Goal: Information Seeking & Learning: Find specific fact

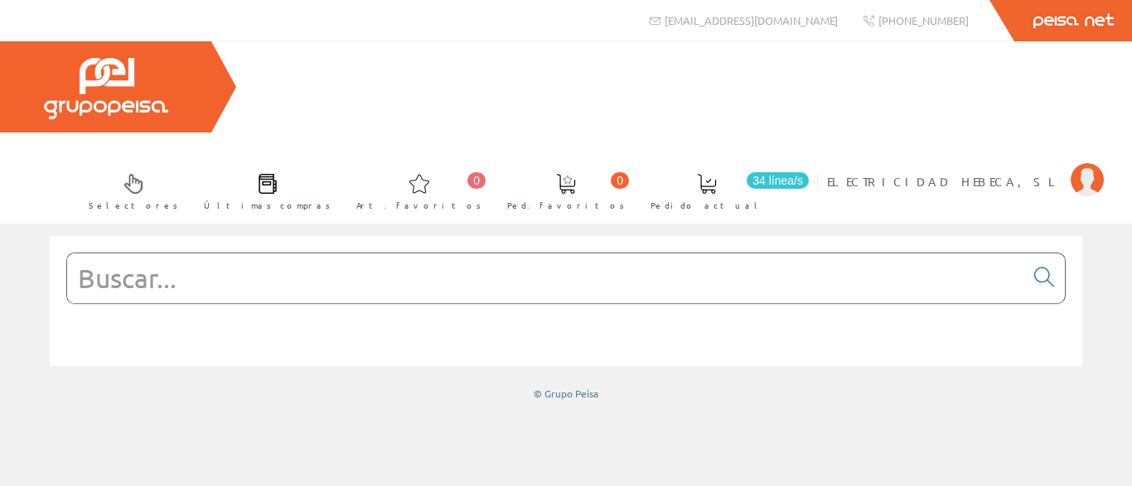
click at [362, 254] on input "text" at bounding box center [545, 279] width 957 height 50
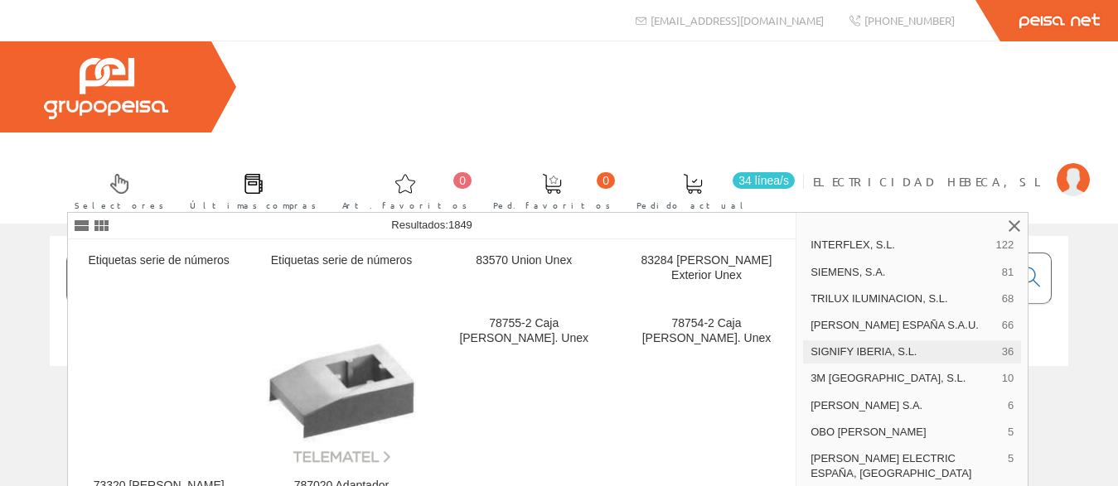
scroll to position [114, 0]
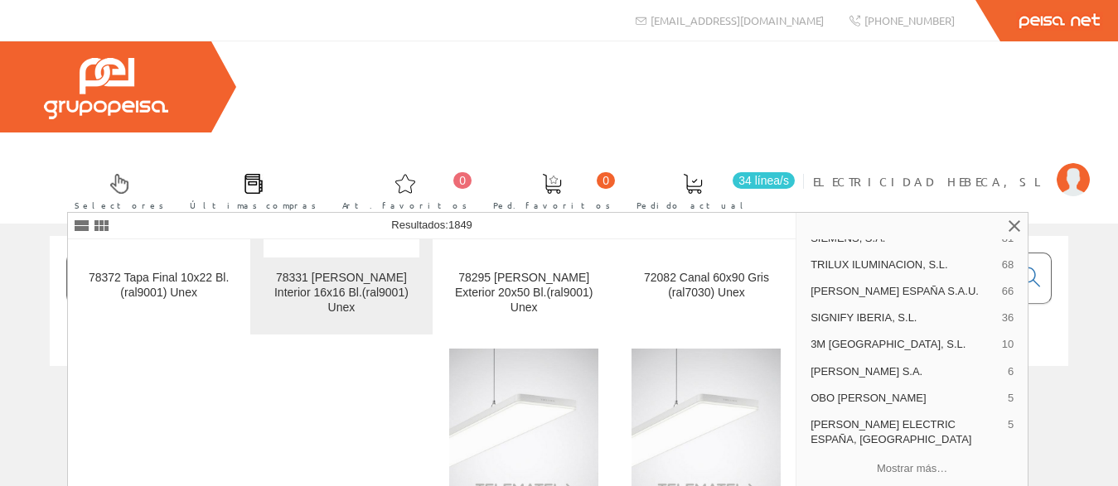
scroll to position [875, 0]
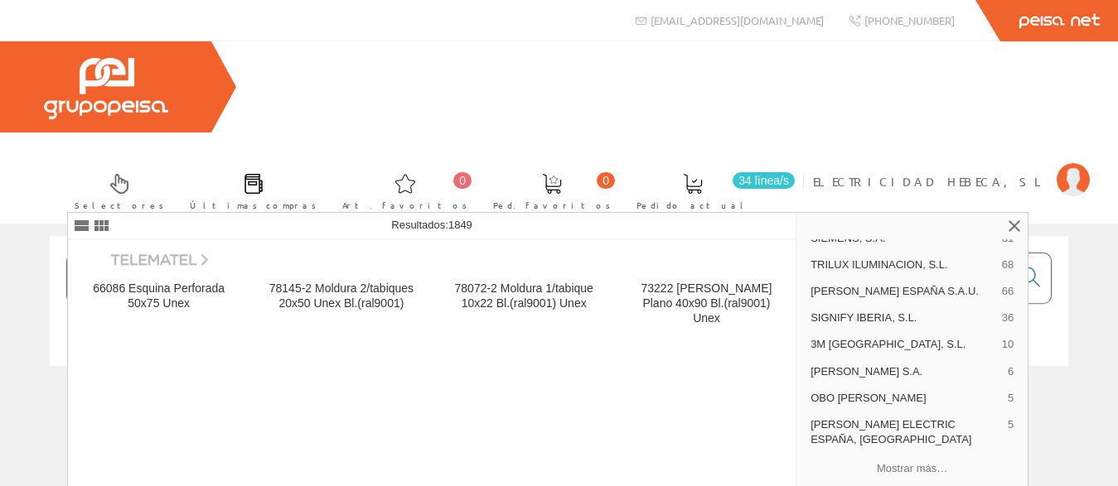
drag, startPoint x: 326, startPoint y: 198, endPoint x: 68, endPoint y: 193, distance: 258.6
click at [70, 254] on input "NUMEROS UNEX" at bounding box center [538, 279] width 943 height 50
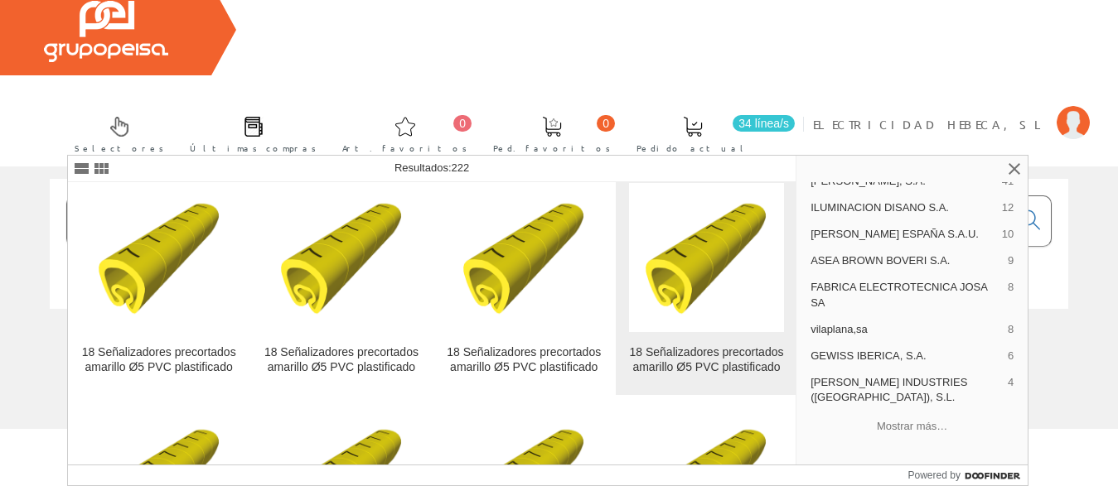
scroll to position [239, 0]
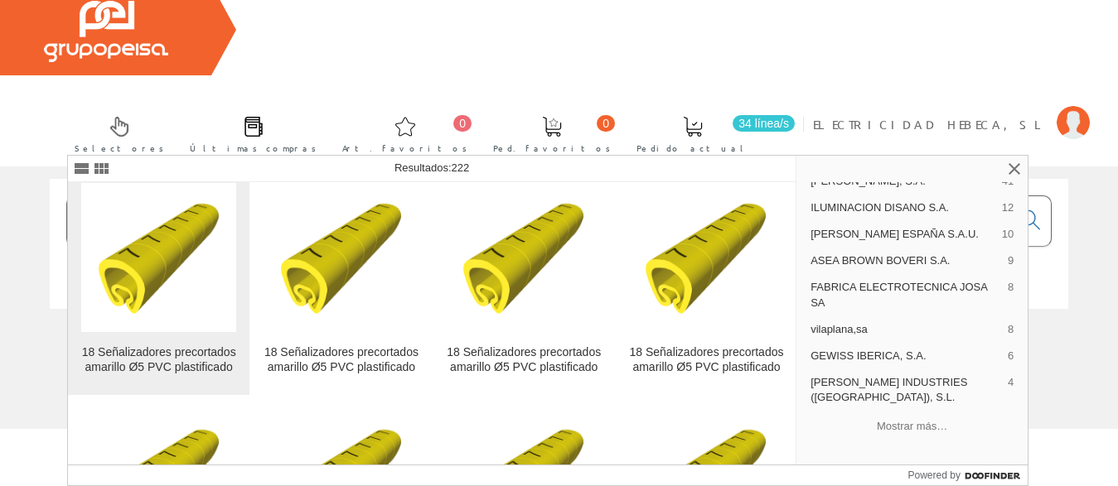
type input "1811"
click at [154, 304] on img at bounding box center [159, 257] width 149 height 149
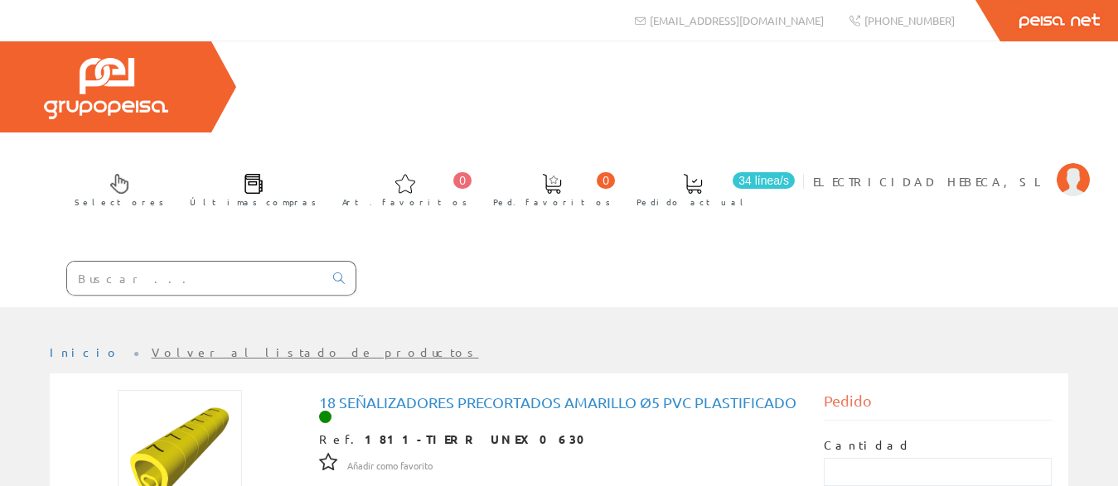
click at [165, 251] on div at bounding box center [178, 279] width 356 height 56
click at [179, 262] on input "text" at bounding box center [195, 278] width 256 height 33
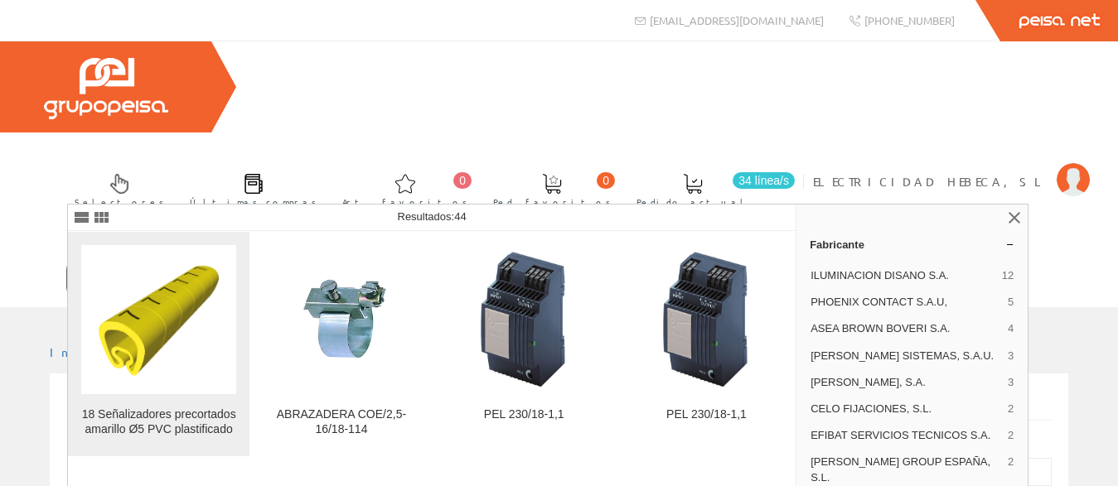
type input "1811-1"
click at [138, 351] on img at bounding box center [159, 319] width 149 height 149
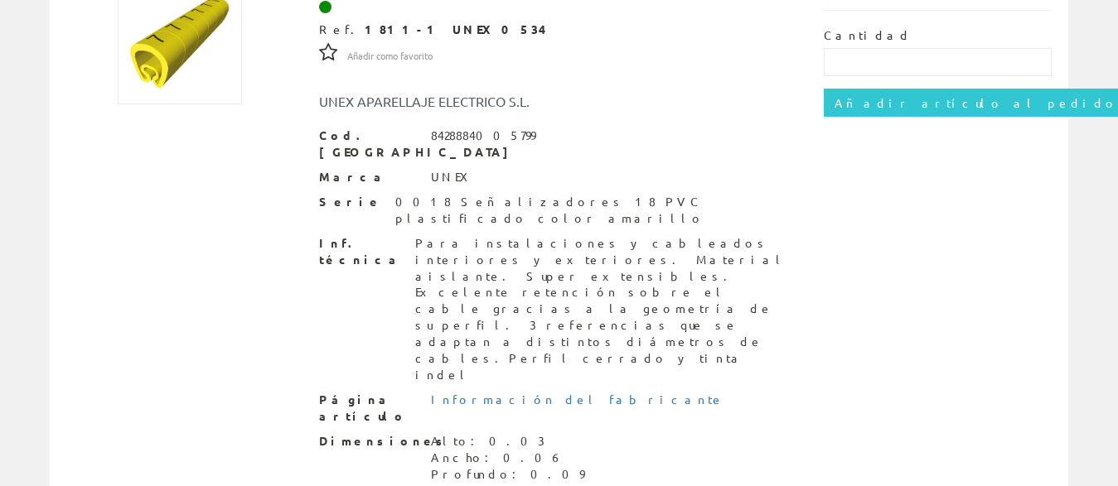
scroll to position [423, 0]
